Goal: Information Seeking & Learning: Learn about a topic

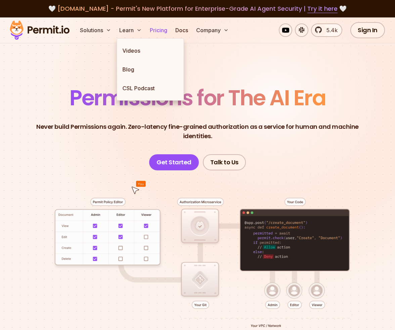
click at [158, 32] on link "Pricing" at bounding box center [158, 29] width 23 height 13
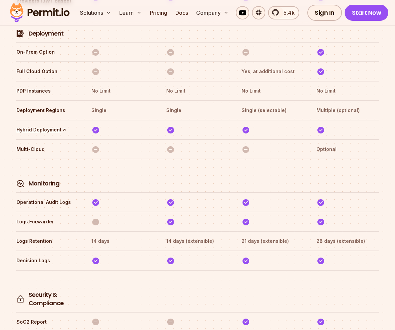
scroll to position [1798, 0]
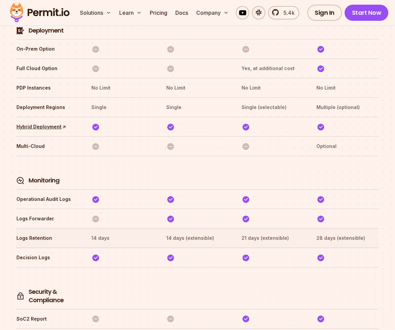
click at [360, 233] on th "28 days (extensible)" at bounding box center [347, 238] width 63 height 11
drag, startPoint x: 359, startPoint y: 215, endPoint x: 308, endPoint y: 215, distance: 50.3
click at [308, 228] on tr "Logs Retention 14 days 14 days (extensible) 21 days (extensible) 28 days (exten…" at bounding box center [197, 237] width 362 height 19
click at [357, 233] on th "28 days (extensible)" at bounding box center [347, 238] width 63 height 11
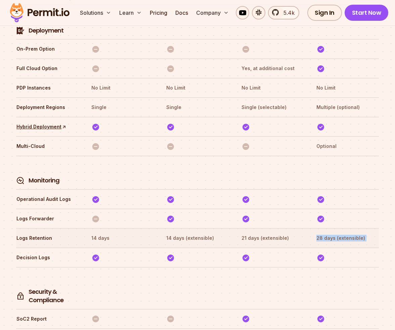
click at [357, 233] on th "28 days (extensible)" at bounding box center [347, 238] width 63 height 11
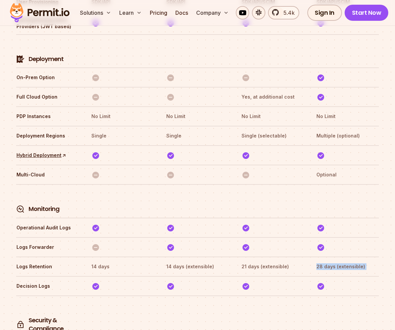
scroll to position [1758, 0]
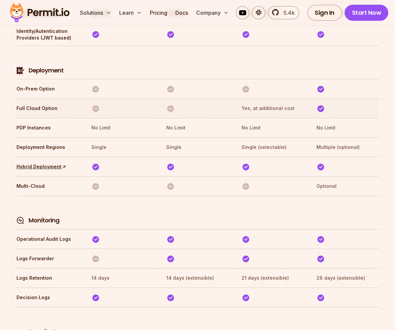
click at [289, 103] on th "Yes, at additional cost" at bounding box center [272, 108] width 63 height 11
drag, startPoint x: 273, startPoint y: 88, endPoint x: 253, endPoint y: 85, distance: 20.3
click at [252, 103] on th "Yes, at additional cost" at bounding box center [272, 108] width 63 height 11
copy th "at additional cost"
